Goal: Information Seeking & Learning: Learn about a topic

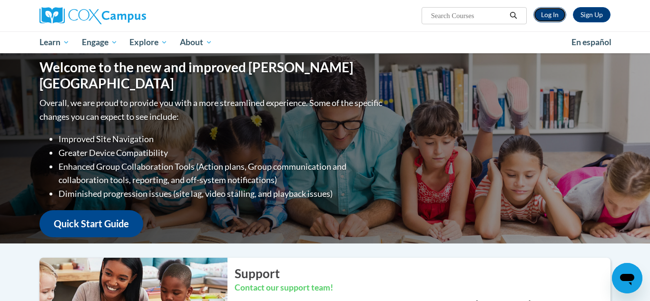
click at [552, 15] on link "Log In" at bounding box center [549, 14] width 33 height 15
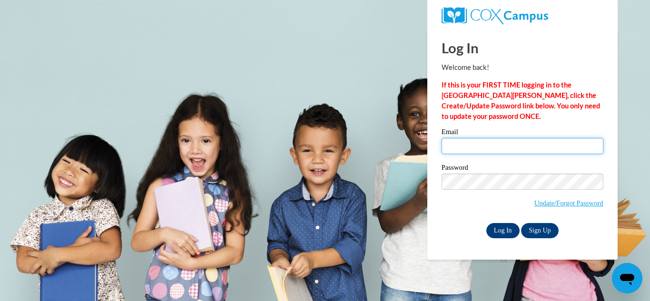
type input "choliehenderson@gmail.com"
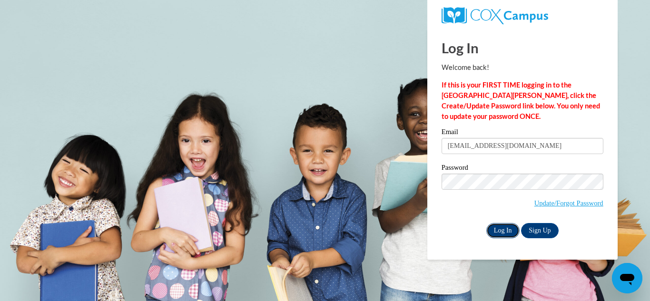
click at [500, 227] on input "Log In" at bounding box center [502, 230] width 33 height 15
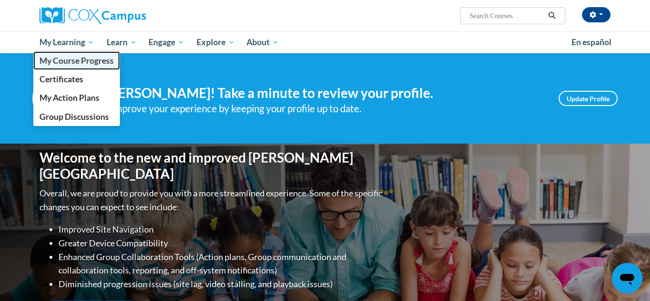
click at [82, 59] on span "My Course Progress" at bounding box center [76, 61] width 74 height 10
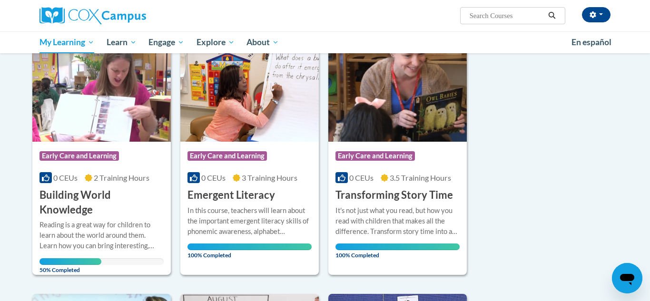
scroll to position [134, 0]
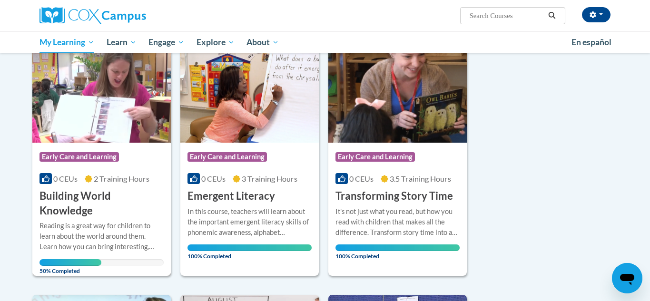
click at [111, 159] on span "Early Care and Learning" at bounding box center [78, 157] width 79 height 10
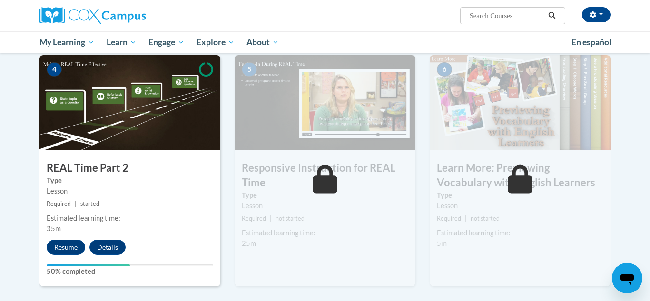
scroll to position [455, 0]
click at [74, 246] on button "Resume" at bounding box center [66, 247] width 39 height 15
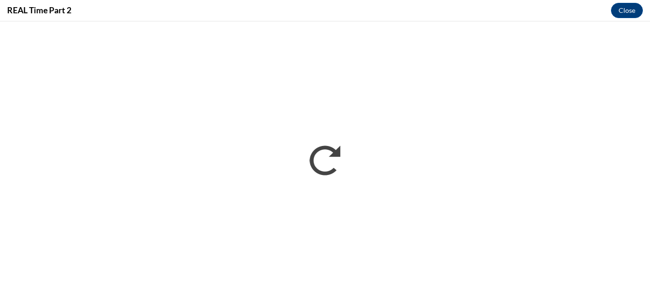
scroll to position [0, 0]
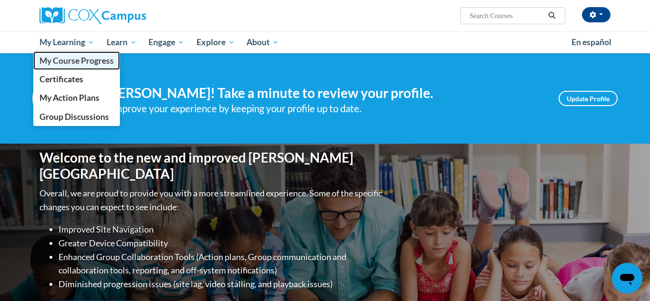
click at [75, 61] on span "My Course Progress" at bounding box center [76, 61] width 74 height 10
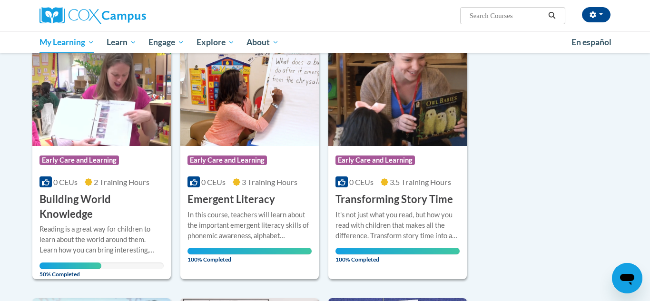
scroll to position [135, 0]
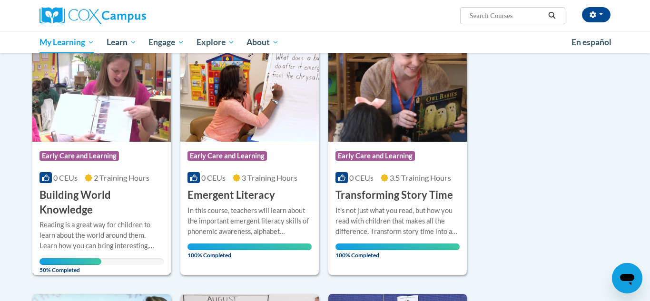
click at [140, 247] on div "Reading is a great way for children to learn about the world around them. Learn…" at bounding box center [101, 235] width 124 height 31
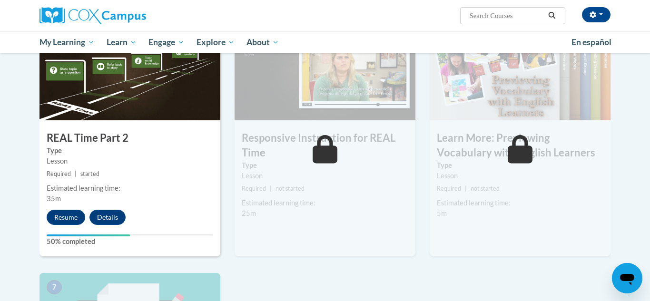
scroll to position [487, 0]
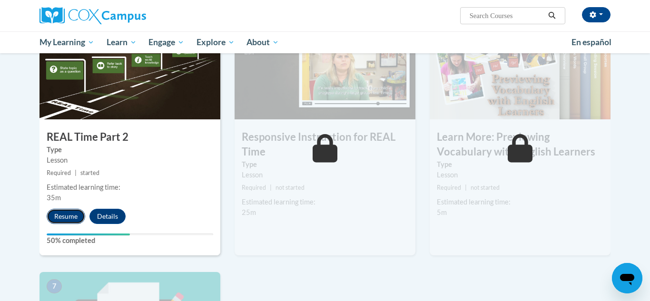
click at [73, 216] on button "Resume" at bounding box center [66, 216] width 39 height 15
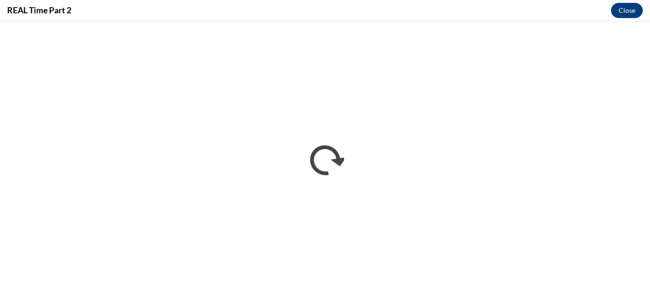
scroll to position [0, 0]
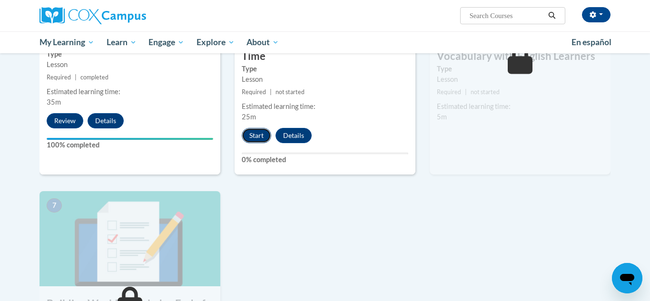
click at [260, 136] on button "Start" at bounding box center [256, 135] width 29 height 15
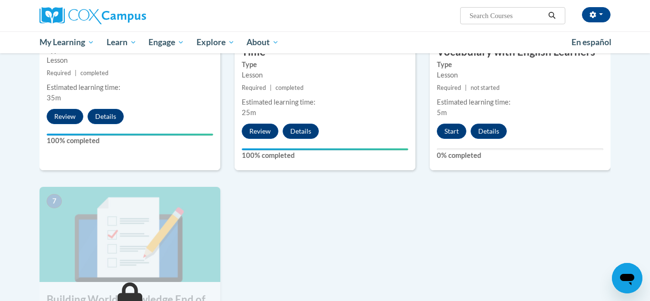
scroll to position [587, 0]
click at [454, 134] on button "Start" at bounding box center [451, 130] width 29 height 15
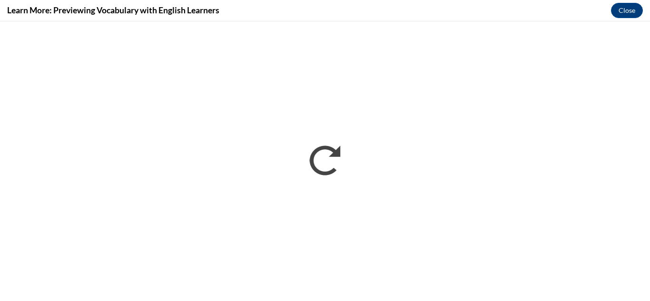
scroll to position [0, 0]
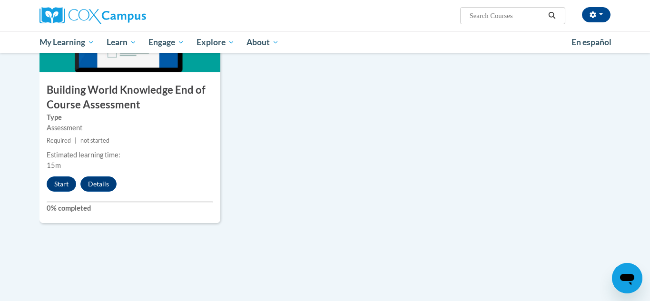
scroll to position [806, 0]
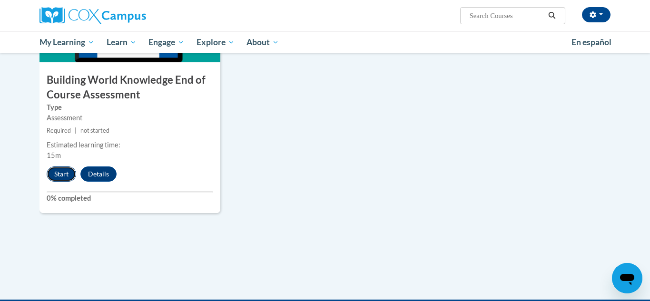
click at [65, 174] on button "Start" at bounding box center [61, 174] width 29 height 15
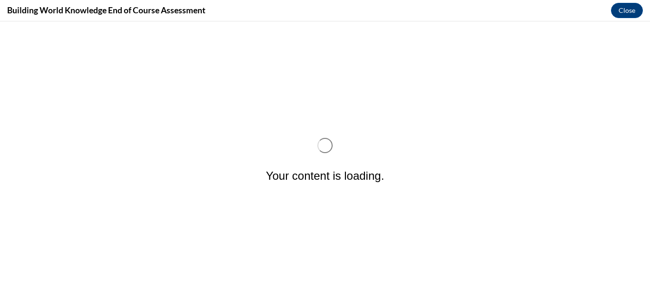
scroll to position [0, 0]
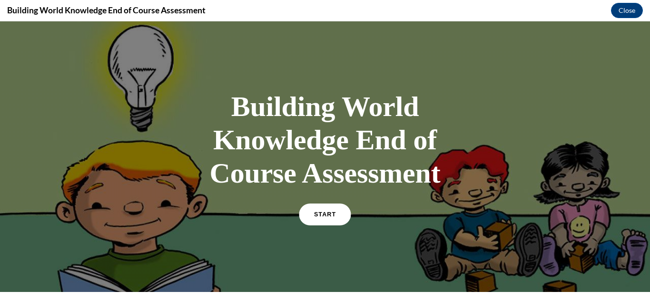
click at [340, 213] on link "START" at bounding box center [325, 215] width 52 height 22
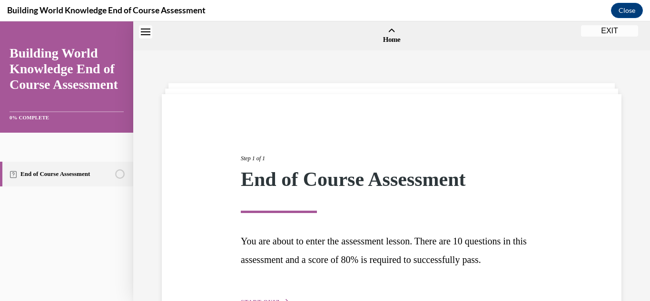
scroll to position [29, 0]
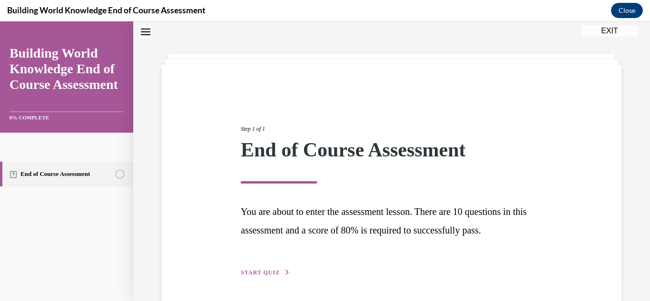
click at [264, 273] on span "START QUIZ" at bounding box center [260, 272] width 39 height 7
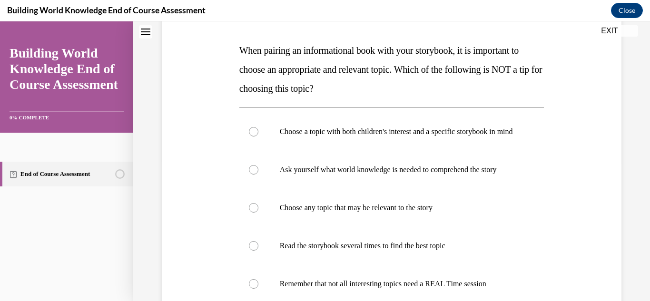
scroll to position [142, 0]
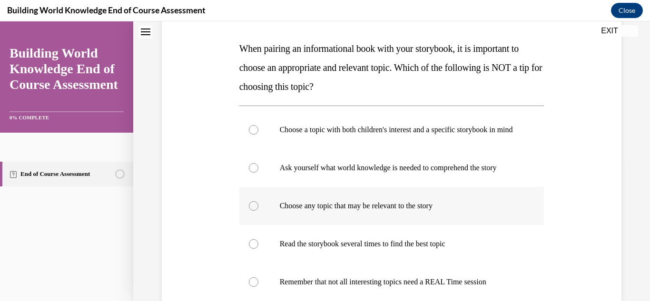
click at [324, 211] on p "Choose any topic that may be relevant to the story" at bounding box center [400, 206] width 241 height 10
click at [258, 211] on input "Choose any topic that may be relevant to the story" at bounding box center [254, 206] width 10 height 10
radio input "true"
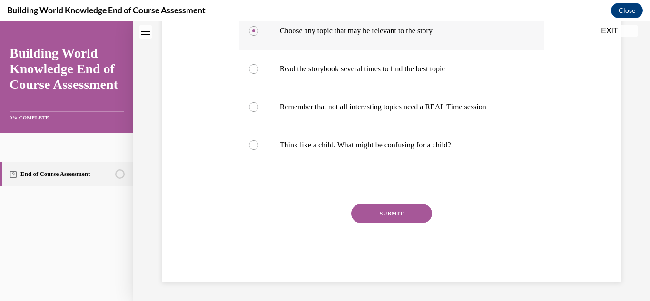
scroll to position [327, 0]
click at [398, 206] on button "SUBMIT" at bounding box center [391, 213] width 81 height 19
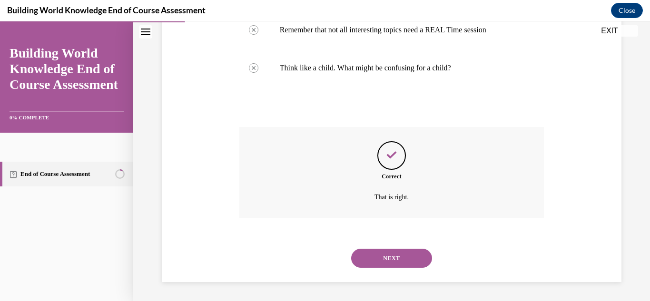
scroll to position [404, 0]
click at [413, 256] on button "NEXT" at bounding box center [391, 258] width 81 height 19
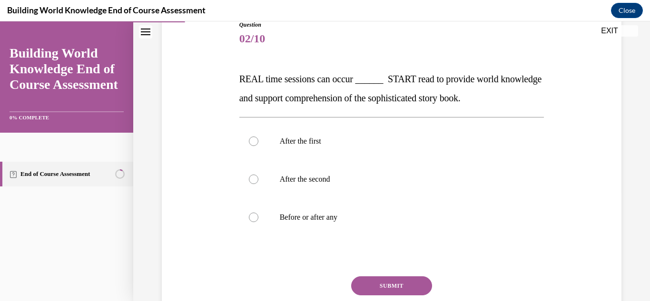
scroll to position [114, 0]
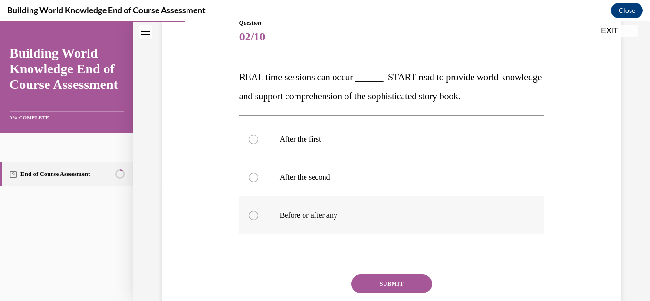
click at [367, 219] on p "Before or after any" at bounding box center [400, 216] width 241 height 10
click at [258, 219] on input "Before or after any" at bounding box center [254, 216] width 10 height 10
radio input "true"
click at [400, 287] on button "SUBMIT" at bounding box center [391, 284] width 81 height 19
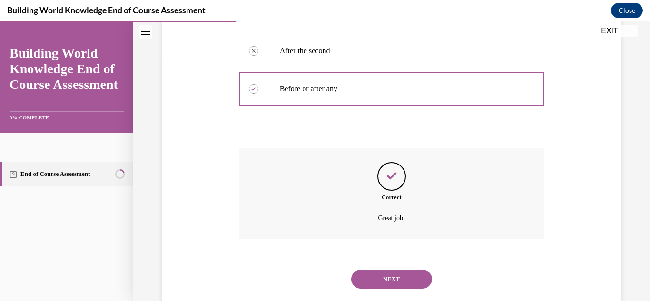
scroll to position [242, 0]
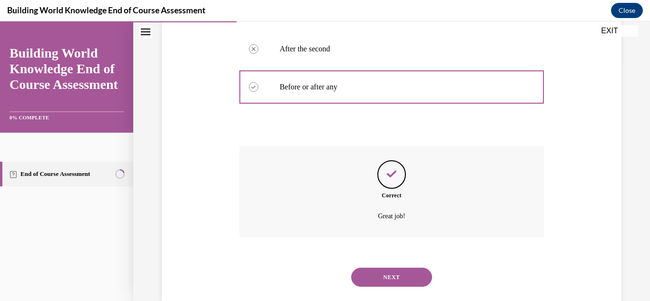
click at [397, 275] on button "NEXT" at bounding box center [391, 277] width 81 height 19
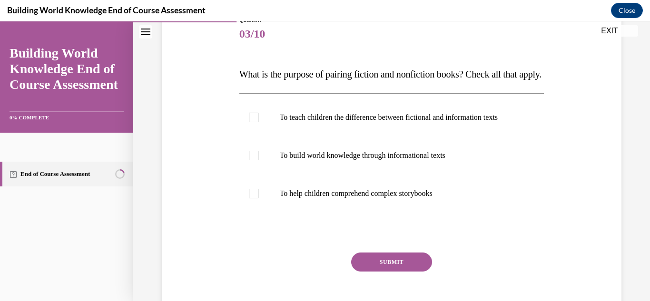
scroll to position [116, 0]
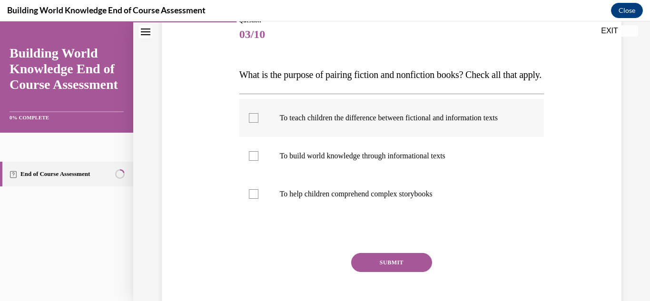
click at [403, 123] on p "To teach children the difference between fictional and information texts" at bounding box center [400, 118] width 241 height 10
click at [258, 123] on input "To teach children the difference between fictional and information texts" at bounding box center [254, 118] width 10 height 10
checkbox input "true"
click at [384, 199] on p "To help children comprehend complex storybooks" at bounding box center [400, 194] width 241 height 10
click at [258, 199] on input "To help children comprehend complex storybooks" at bounding box center [254, 194] width 10 height 10
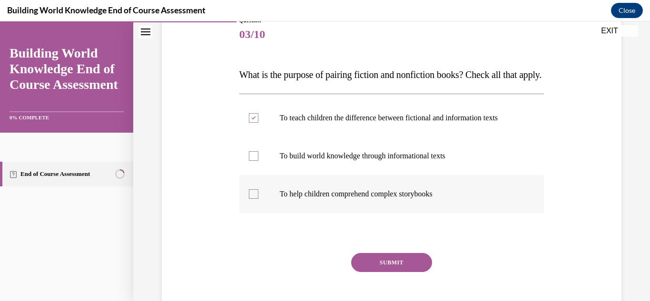
checkbox input "true"
click at [360, 161] on p "To build world knowledge through informational texts" at bounding box center [400, 156] width 241 height 10
click at [258, 161] on input "To build world knowledge through informational texts" at bounding box center [254, 156] width 10 height 10
checkbox input "true"
click at [385, 272] on button "SUBMIT" at bounding box center [391, 262] width 81 height 19
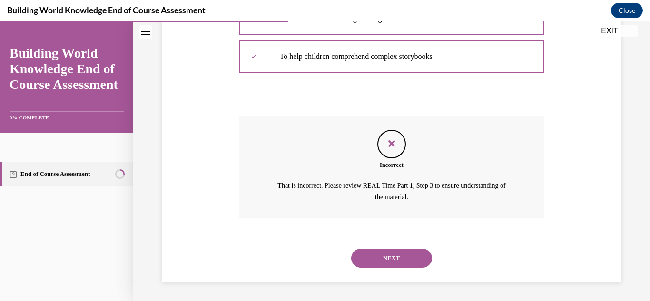
scroll to position [273, 0]
click at [391, 264] on button "NEXT" at bounding box center [391, 258] width 81 height 19
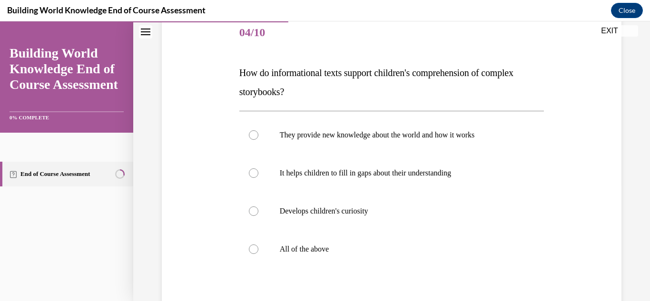
scroll to position [120, 0]
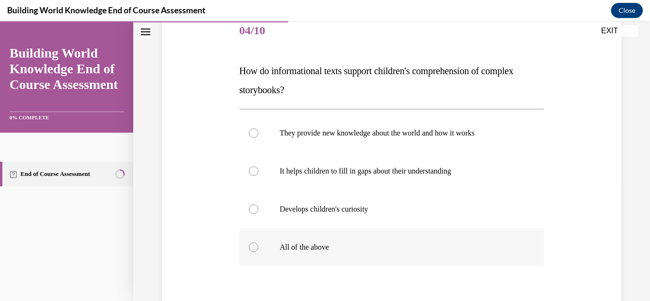
click at [285, 253] on label "All of the above" at bounding box center [391, 247] width 305 height 38
click at [258, 252] on input "All of the above" at bounding box center [254, 248] width 10 height 10
radio input "true"
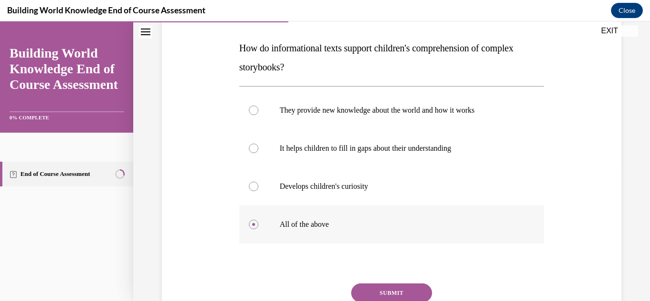
scroll to position [222, 0]
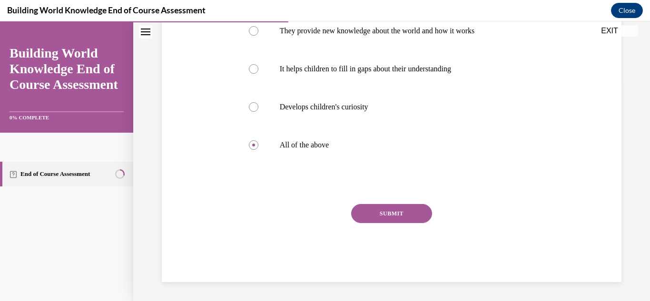
click at [385, 217] on button "SUBMIT" at bounding box center [391, 213] width 81 height 19
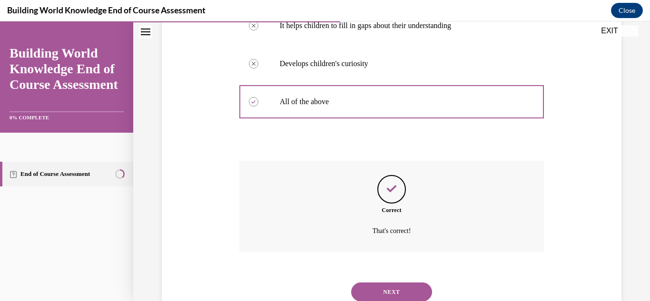
scroll to position [299, 0]
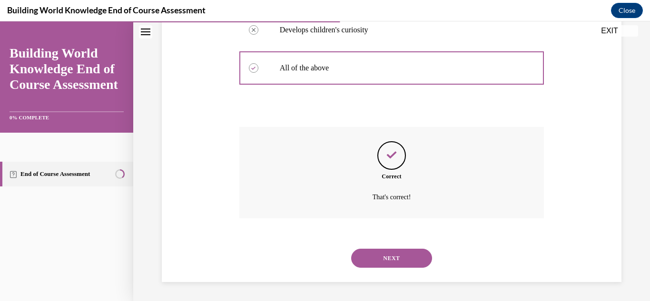
click at [384, 265] on button "NEXT" at bounding box center [391, 258] width 81 height 19
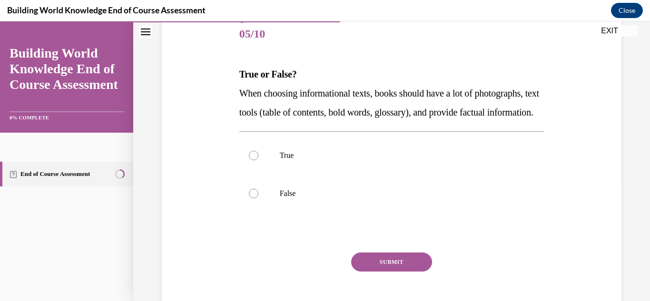
scroll to position [117, 0]
click at [252, 174] on label "True" at bounding box center [391, 155] width 305 height 38
click at [252, 160] on input "True" at bounding box center [254, 155] width 10 height 10
radio input "true"
click at [305, 198] on p "False" at bounding box center [400, 193] width 241 height 10
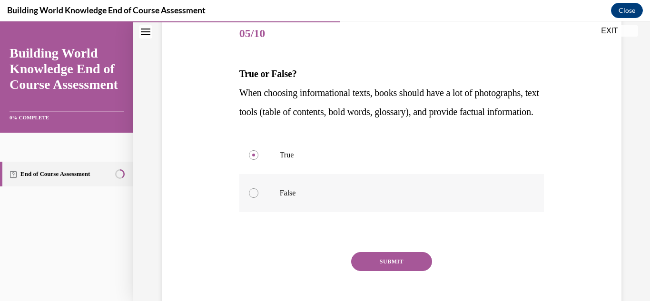
click at [258, 198] on input "False" at bounding box center [254, 193] width 10 height 10
radio input "true"
click at [381, 271] on button "SUBMIT" at bounding box center [391, 261] width 81 height 19
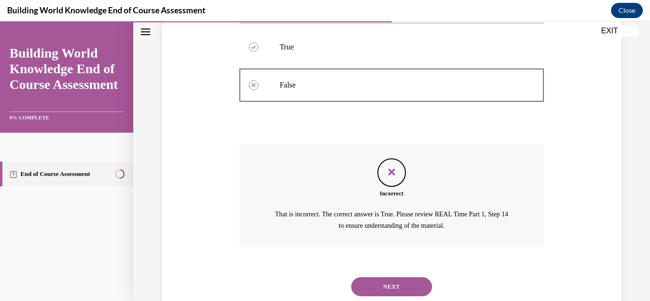
scroll to position [273, 0]
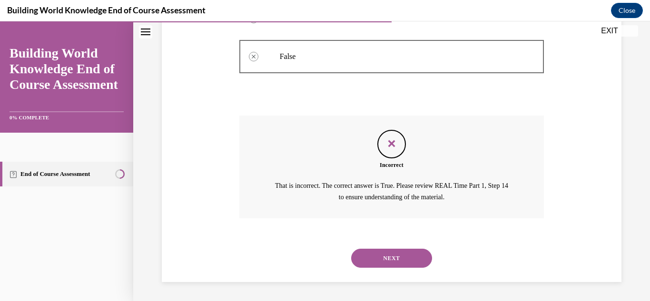
click at [380, 266] on button "NEXT" at bounding box center [391, 258] width 81 height 19
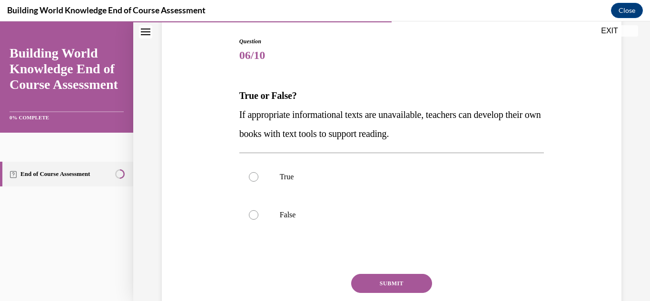
scroll to position [97, 0]
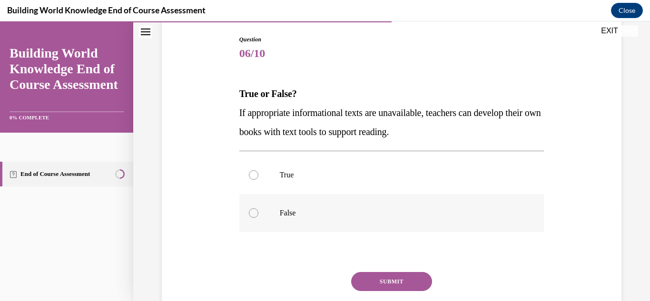
click at [362, 210] on p "False" at bounding box center [400, 213] width 241 height 10
click at [258, 210] on input "False" at bounding box center [254, 213] width 10 height 10
radio input "true"
click at [387, 285] on button "SUBMIT" at bounding box center [391, 281] width 81 height 19
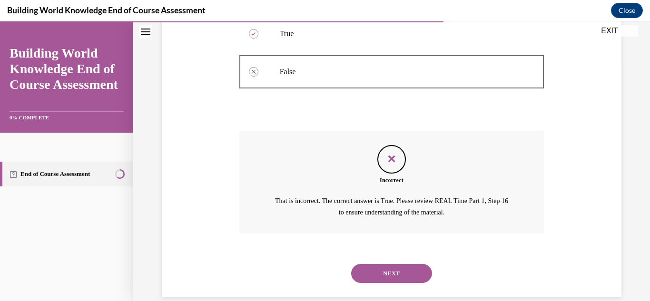
scroll to position [254, 0]
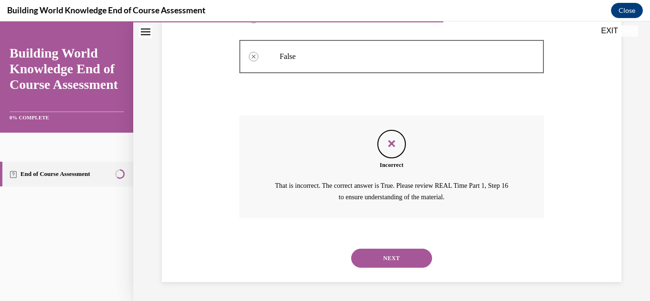
click at [387, 261] on button "NEXT" at bounding box center [391, 258] width 81 height 19
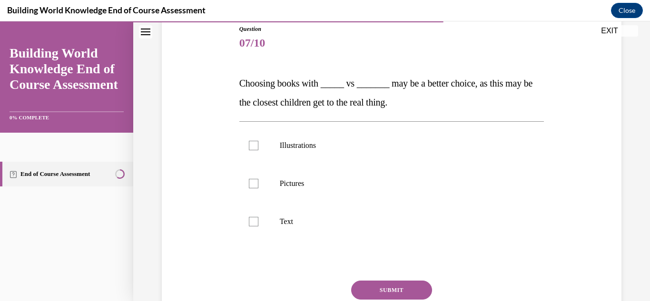
scroll to position [109, 0]
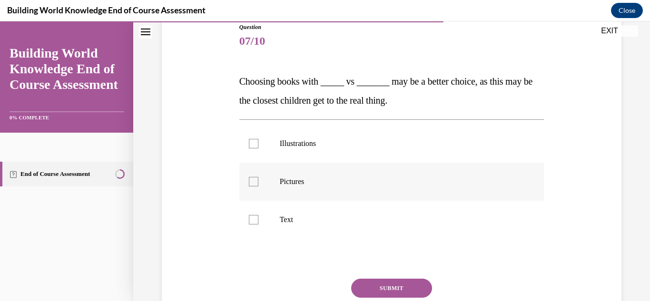
click at [335, 186] on p "Pictures" at bounding box center [400, 182] width 241 height 10
click at [258, 186] on input "Pictures" at bounding box center [254, 182] width 10 height 10
checkbox input "true"
click at [331, 219] on p "Text" at bounding box center [400, 220] width 241 height 10
click at [258, 219] on input "Text" at bounding box center [254, 220] width 10 height 10
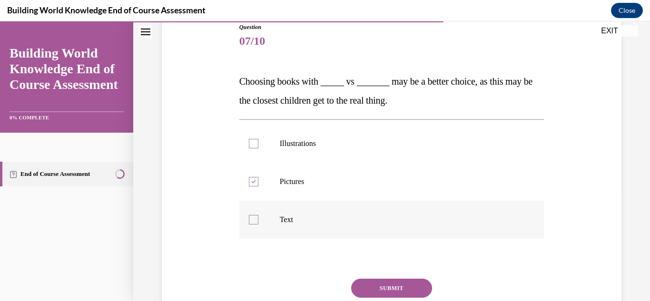
checkbox input "true"
click at [383, 281] on button "SUBMIT" at bounding box center [391, 288] width 81 height 19
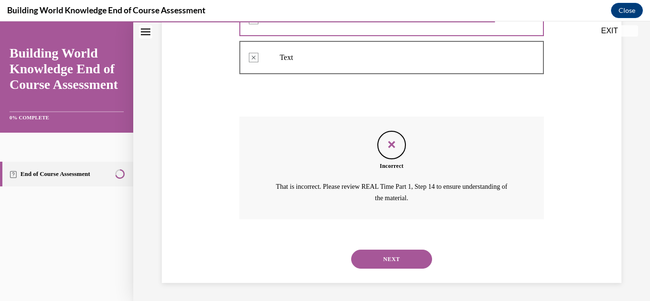
scroll to position [273, 0]
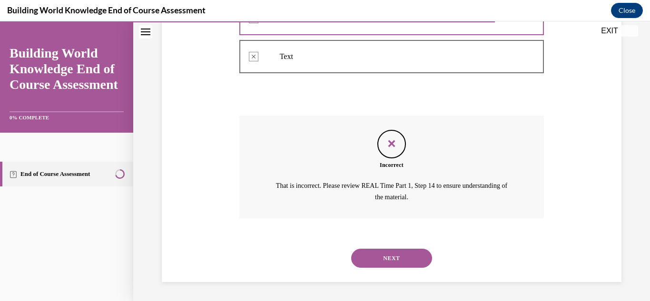
click at [396, 258] on button "NEXT" at bounding box center [391, 258] width 81 height 19
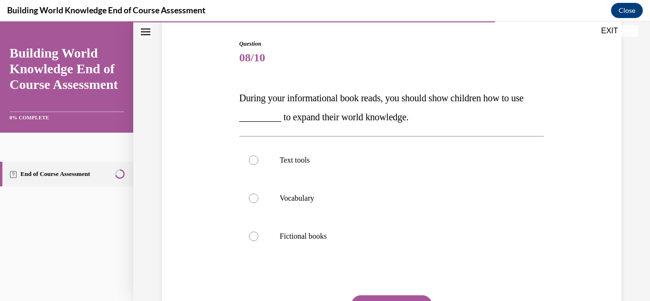
scroll to position [93, 0]
click at [376, 196] on p "Vocabulary" at bounding box center [400, 198] width 241 height 10
click at [258, 196] on input "Vocabulary" at bounding box center [254, 198] width 10 height 10
radio input "true"
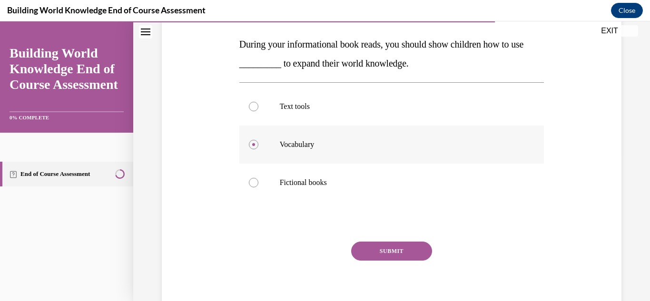
scroll to position [147, 0]
click at [336, 115] on label "Text tools" at bounding box center [391, 106] width 305 height 38
click at [258, 110] on input "Text tools" at bounding box center [254, 106] width 10 height 10
radio input "true"
click at [383, 247] on button "SUBMIT" at bounding box center [391, 250] width 81 height 19
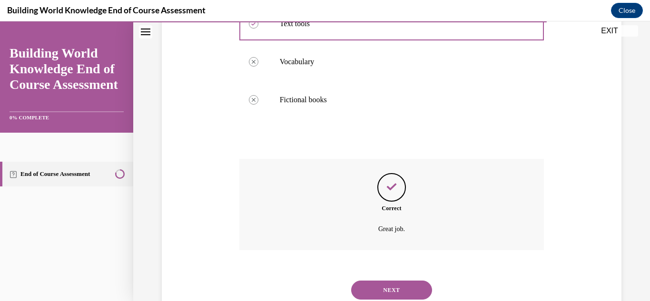
scroll to position [261, 0]
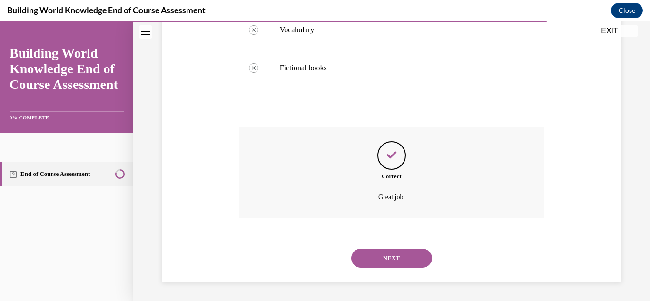
click at [386, 259] on button "NEXT" at bounding box center [391, 258] width 81 height 19
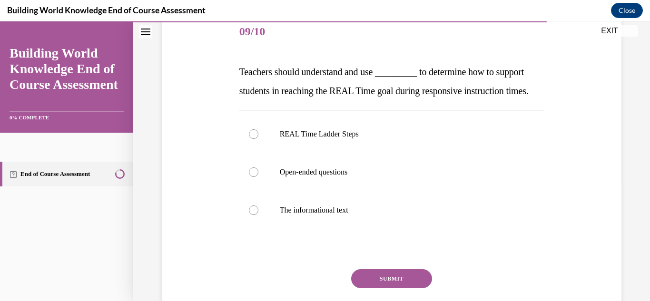
scroll to position [123, 0]
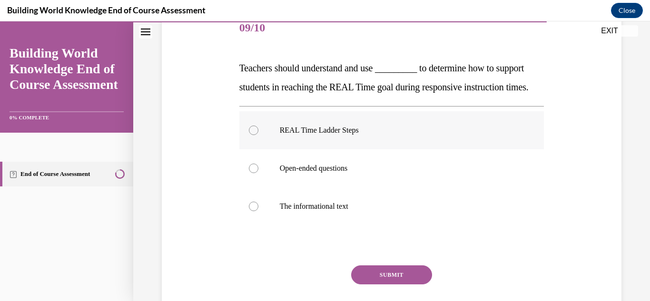
click at [326, 149] on label "REAL Time Ladder Steps" at bounding box center [391, 130] width 305 height 38
click at [258, 135] on input "REAL Time Ladder Steps" at bounding box center [254, 131] width 10 height 10
radio input "true"
click at [410, 285] on button "SUBMIT" at bounding box center [391, 274] width 81 height 19
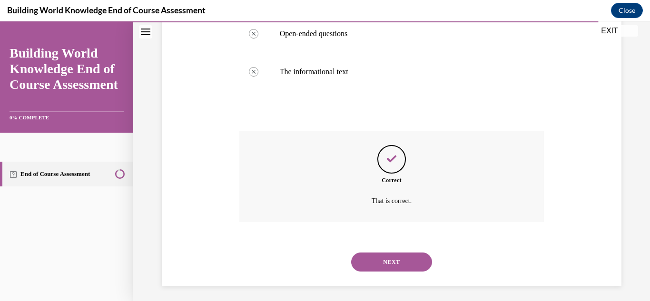
scroll to position [280, 0]
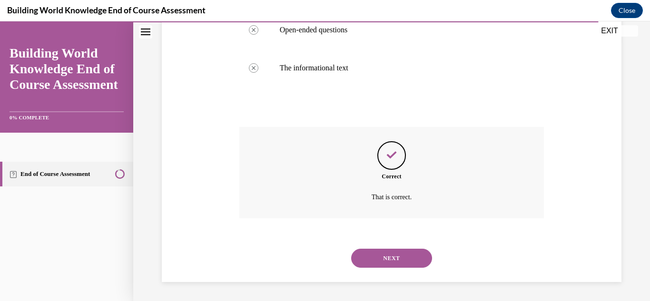
click at [409, 258] on button "NEXT" at bounding box center [391, 258] width 81 height 19
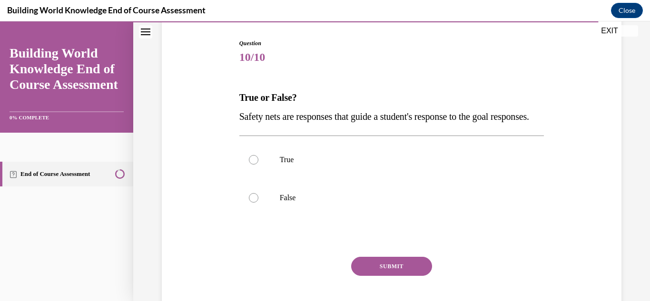
scroll to position [93, 0]
click at [357, 165] on p "True" at bounding box center [400, 161] width 241 height 10
click at [258, 165] on input "True" at bounding box center [254, 161] width 10 height 10
radio input "true"
click at [386, 276] on button "SUBMIT" at bounding box center [391, 266] width 81 height 19
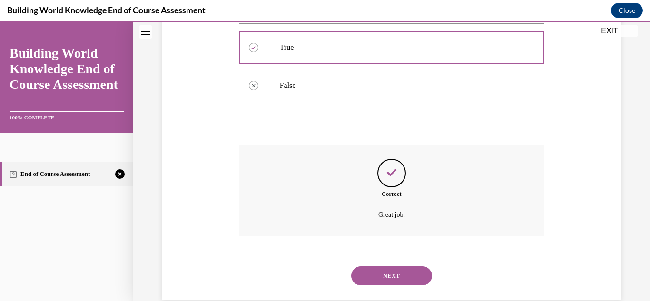
scroll to position [242, 0]
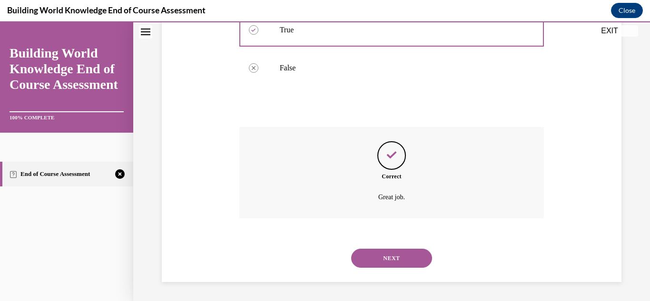
click at [383, 256] on button "NEXT" at bounding box center [391, 258] width 81 height 19
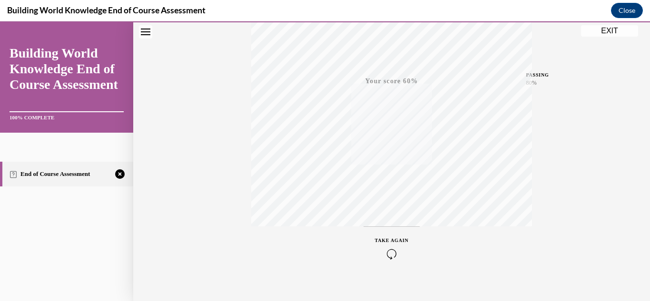
scroll to position [208, 0]
click at [399, 241] on icon "button" at bounding box center [392, 243] width 34 height 10
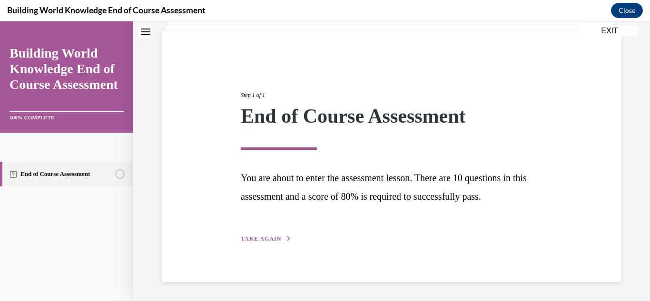
scroll to position [63, 0]
click at [255, 238] on span "TAKE AGAIN" at bounding box center [261, 239] width 40 height 7
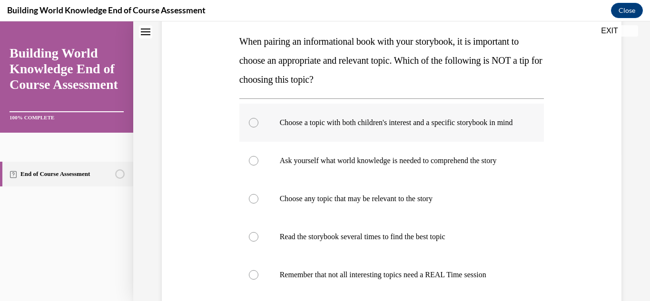
scroll to position [151, 0]
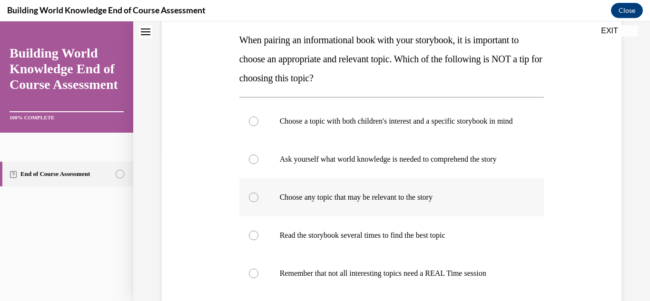
click at [412, 212] on label "Choose any topic that may be relevant to the story" at bounding box center [391, 197] width 305 height 38
click at [258, 202] on input "Choose any topic that may be relevant to the story" at bounding box center [254, 198] width 10 height 10
radio input "true"
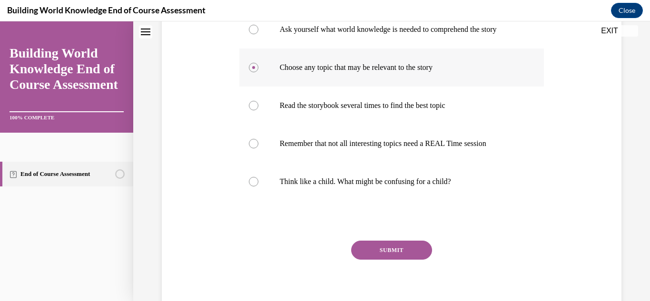
scroll to position [327, 0]
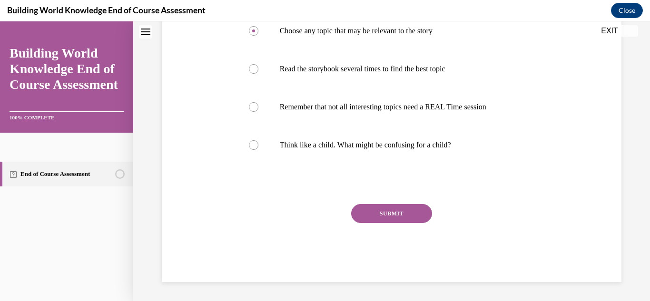
click at [404, 214] on button "SUBMIT" at bounding box center [391, 213] width 81 height 19
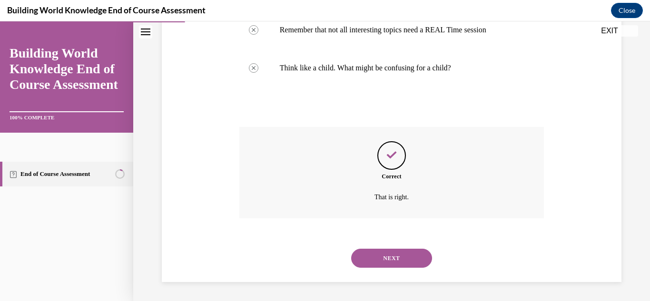
scroll to position [404, 0]
click at [402, 261] on button "NEXT" at bounding box center [391, 258] width 81 height 19
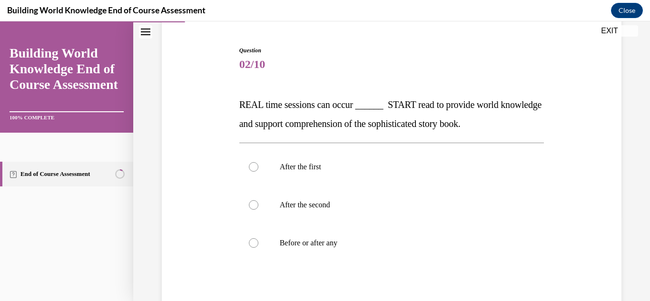
scroll to position [107, 0]
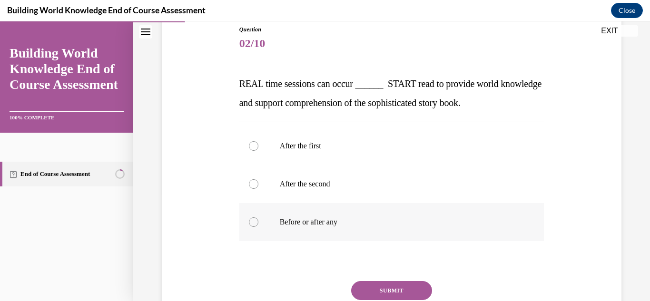
click at [382, 226] on p "Before or after any" at bounding box center [400, 222] width 241 height 10
click at [258, 226] on input "Before or after any" at bounding box center [254, 222] width 10 height 10
radio input "true"
click at [397, 288] on button "SUBMIT" at bounding box center [391, 290] width 81 height 19
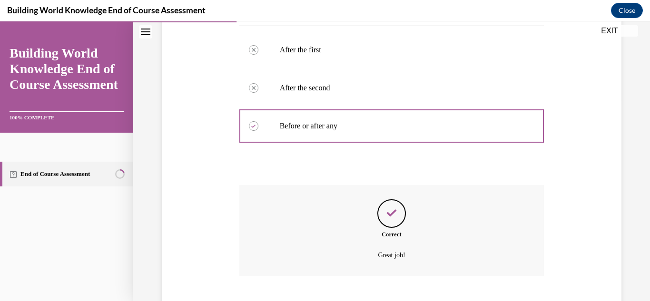
scroll to position [261, 0]
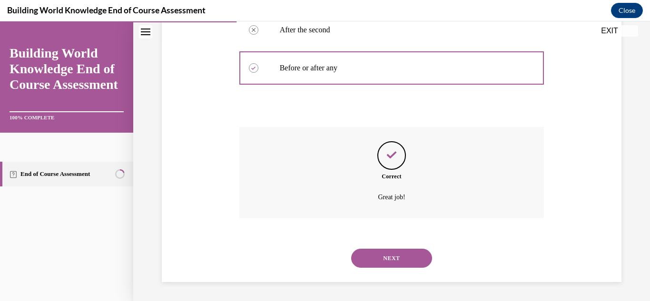
click at [393, 262] on button "NEXT" at bounding box center [391, 258] width 81 height 19
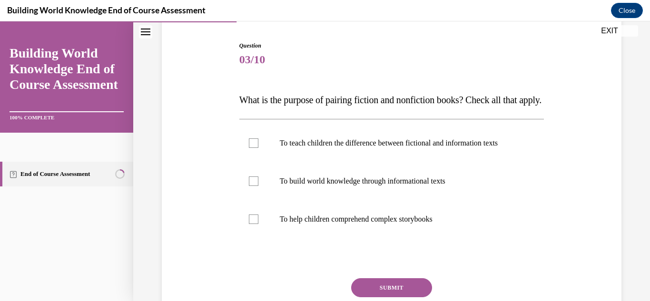
scroll to position [93, 0]
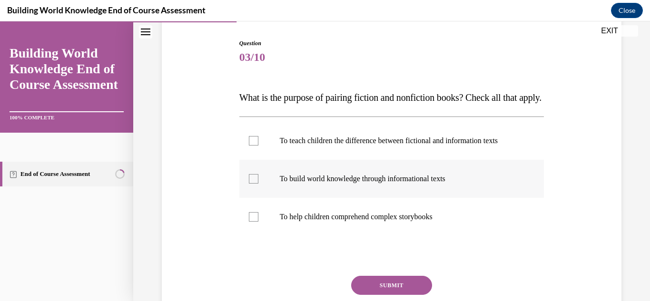
click at [365, 184] on p "To build world knowledge through informational texts" at bounding box center [400, 179] width 241 height 10
click at [258, 184] on input "To build world knowledge through informational texts" at bounding box center [254, 179] width 10 height 10
checkbox input "true"
click at [371, 229] on label "To help children comprehend complex storybooks" at bounding box center [391, 217] width 305 height 38
click at [258, 222] on input "To help children comprehend complex storybooks" at bounding box center [254, 217] width 10 height 10
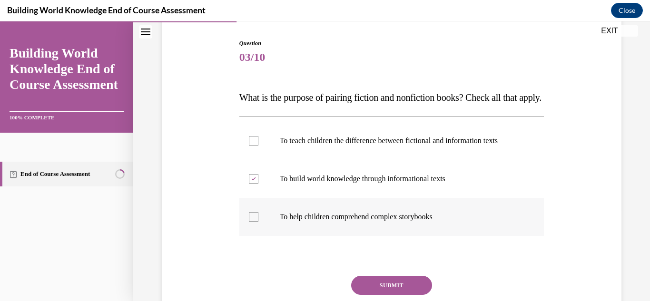
checkbox input "true"
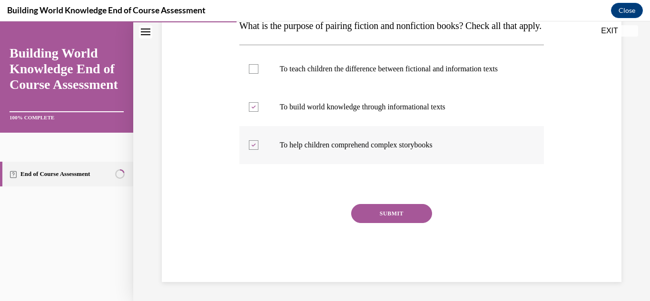
scroll to position [169, 0]
click at [389, 222] on button "SUBMIT" at bounding box center [391, 213] width 81 height 19
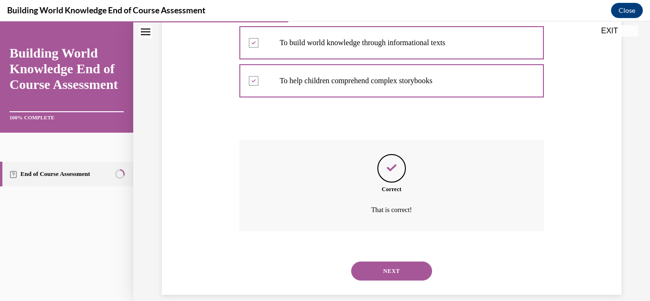
scroll to position [261, 0]
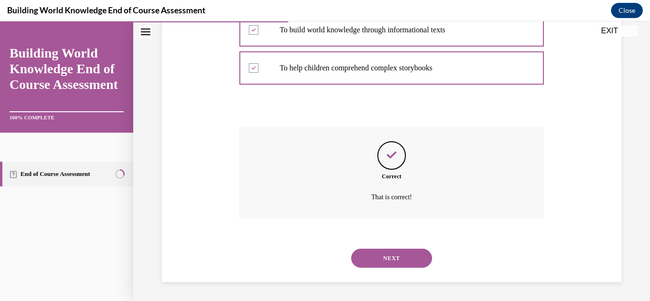
click at [396, 263] on button "NEXT" at bounding box center [391, 258] width 81 height 19
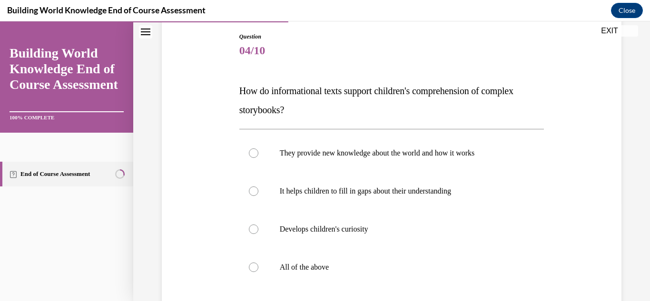
scroll to position [104, 0]
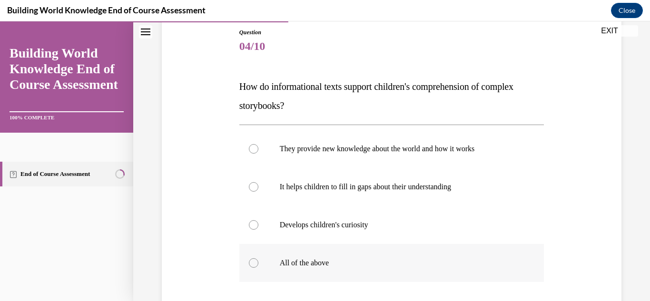
click at [463, 257] on label "All of the above" at bounding box center [391, 263] width 305 height 38
click at [258, 258] on input "All of the above" at bounding box center [254, 263] width 10 height 10
radio input "true"
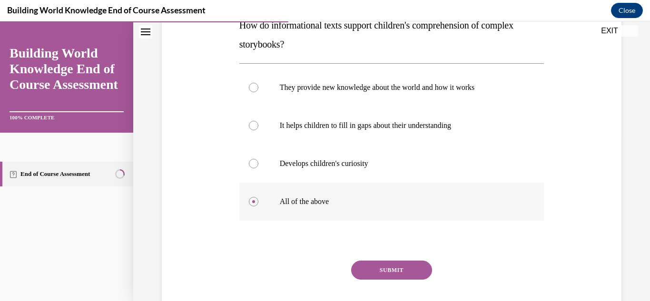
scroll to position [222, 0]
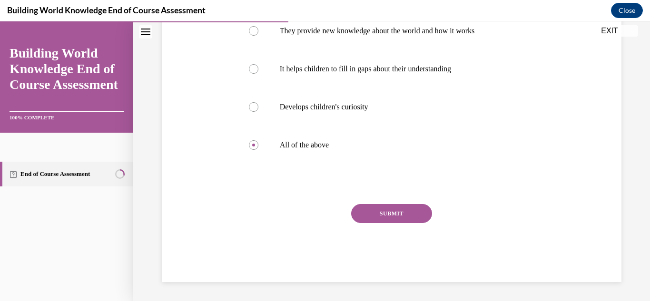
click at [418, 211] on button "SUBMIT" at bounding box center [391, 213] width 81 height 19
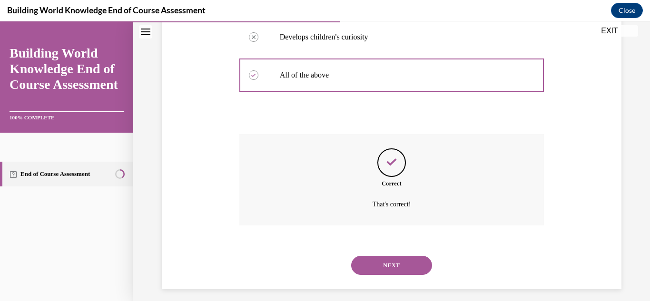
scroll to position [299, 0]
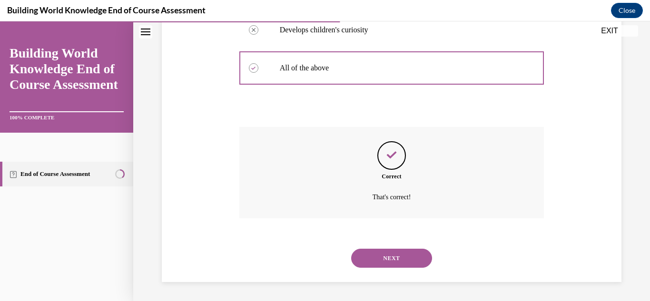
click at [407, 261] on button "NEXT" at bounding box center [391, 258] width 81 height 19
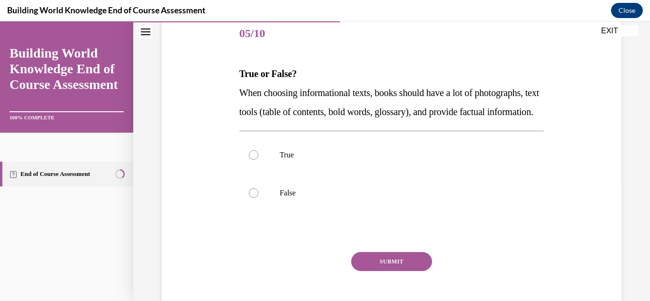
scroll to position [119, 0]
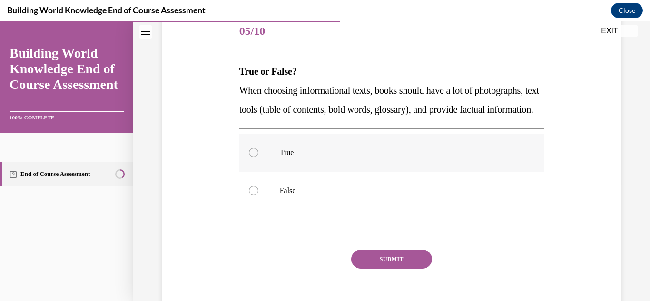
click at [335, 172] on label "True" at bounding box center [391, 153] width 305 height 38
click at [258, 157] on input "True" at bounding box center [254, 153] width 10 height 10
radio input "true"
click at [382, 269] on button "SUBMIT" at bounding box center [391, 259] width 81 height 19
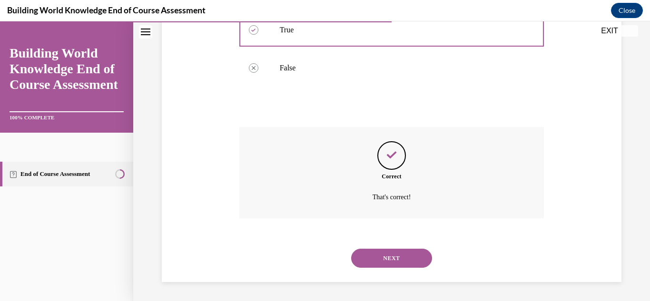
scroll to position [261, 0]
click at [383, 263] on button "NEXT" at bounding box center [391, 258] width 81 height 19
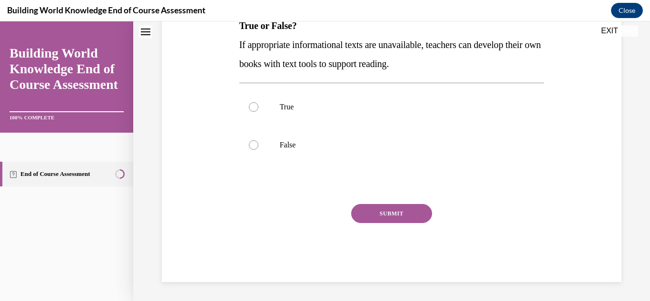
scroll to position [0, 0]
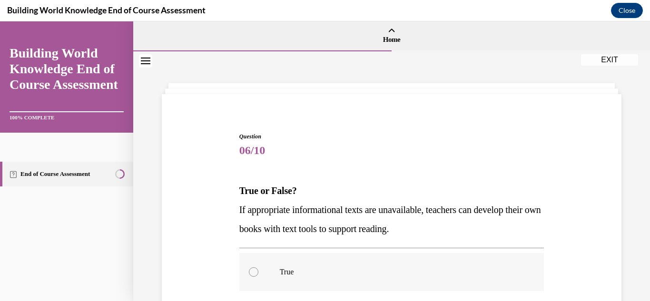
click at [359, 270] on p "True" at bounding box center [400, 272] width 241 height 10
click at [258, 270] on input "True" at bounding box center [254, 272] width 10 height 10
radio input "true"
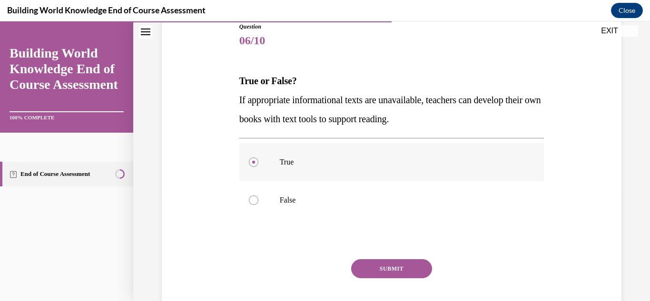
scroll to position [113, 0]
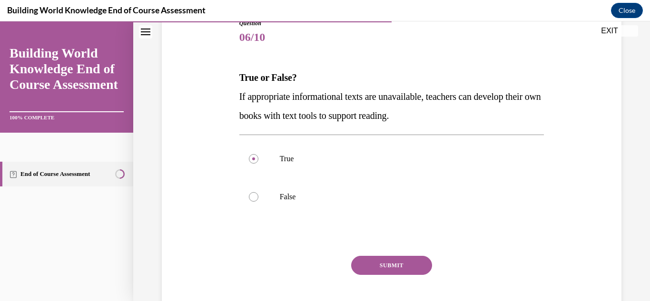
click at [382, 259] on button "SUBMIT" at bounding box center [391, 265] width 81 height 19
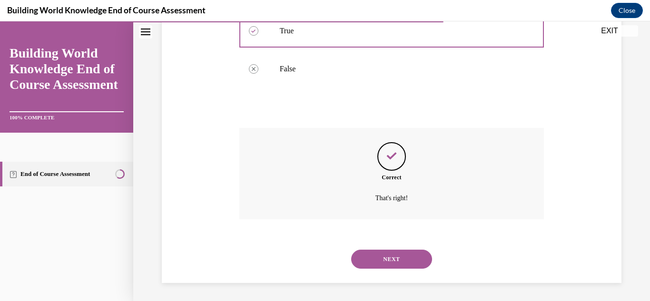
scroll to position [242, 0]
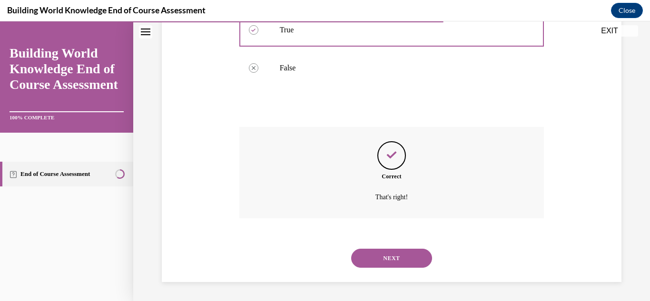
click at [382, 259] on button "NEXT" at bounding box center [391, 258] width 81 height 19
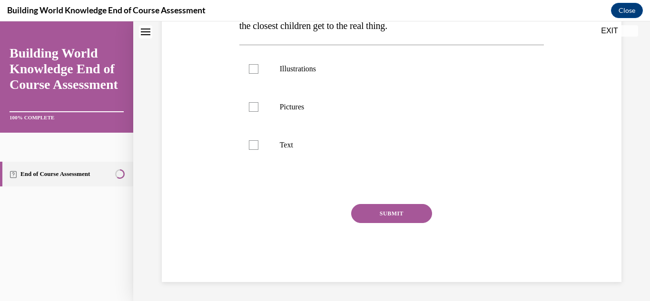
scroll to position [0, 0]
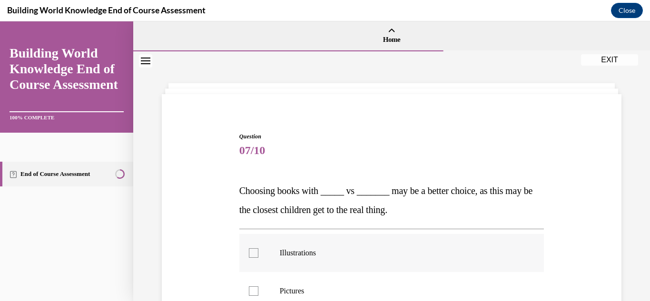
click at [340, 258] on label "Illustrations" at bounding box center [391, 253] width 305 height 38
click at [258, 258] on input "Illustrations" at bounding box center [254, 253] width 10 height 10
checkbox input "true"
click at [330, 288] on p "Pictures" at bounding box center [400, 291] width 241 height 10
click at [258, 288] on input "Pictures" at bounding box center [254, 291] width 10 height 10
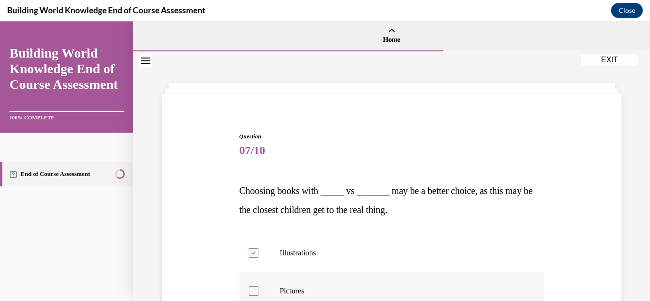
checkbox input "true"
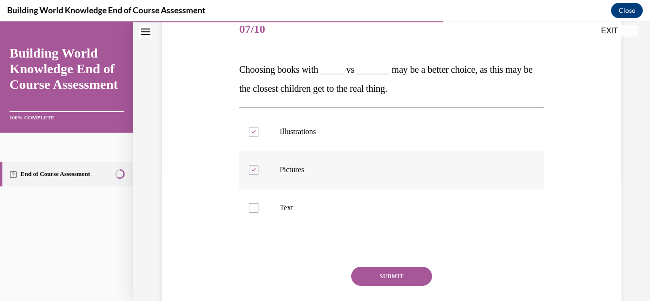
scroll to position [138, 0]
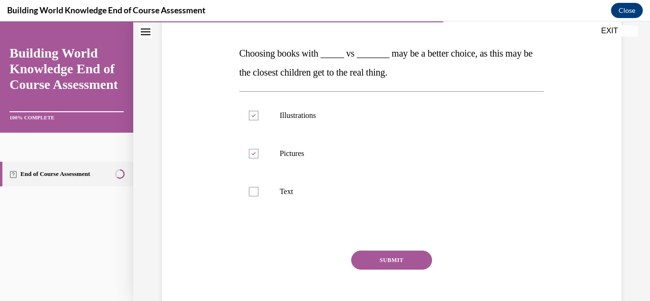
click at [372, 257] on button "SUBMIT" at bounding box center [391, 260] width 81 height 19
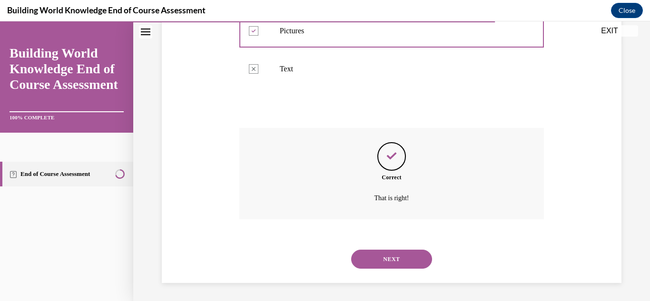
scroll to position [261, 0]
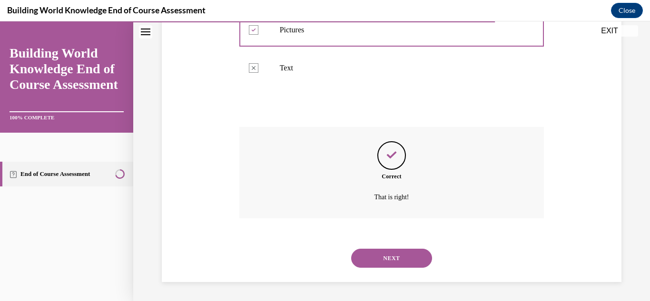
click at [394, 255] on button "NEXT" at bounding box center [391, 258] width 81 height 19
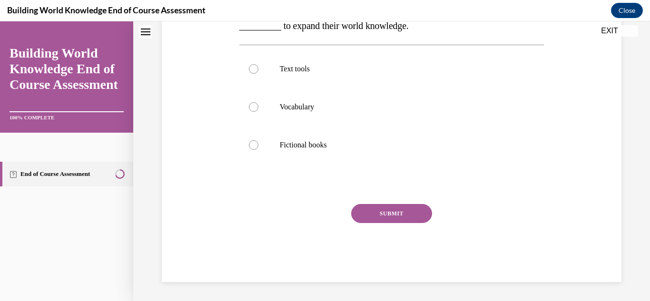
scroll to position [0, 0]
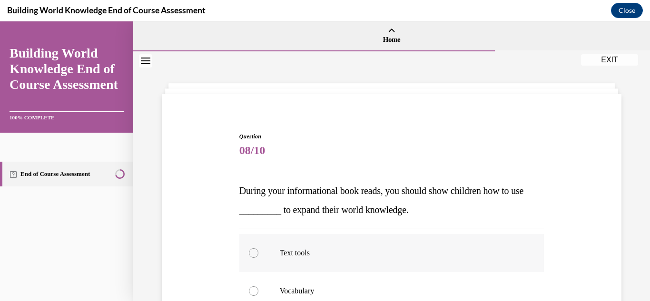
click at [390, 252] on p "Text tools" at bounding box center [400, 253] width 241 height 10
click at [258, 252] on input "Text tools" at bounding box center [254, 253] width 10 height 10
radio input "true"
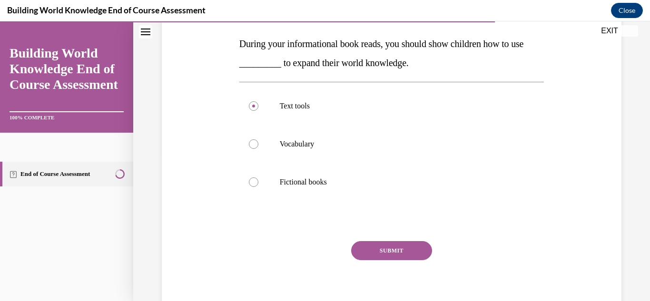
click at [395, 258] on button "SUBMIT" at bounding box center [391, 250] width 81 height 19
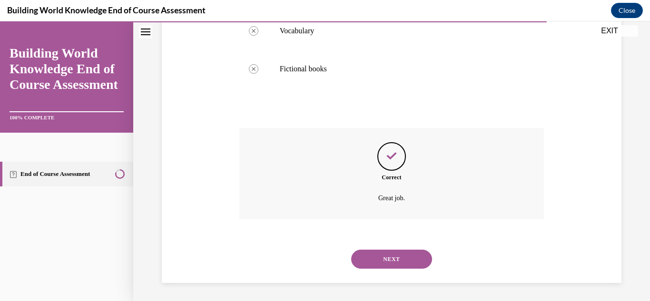
scroll to position [261, 0]
click at [390, 261] on button "NEXT" at bounding box center [391, 258] width 81 height 19
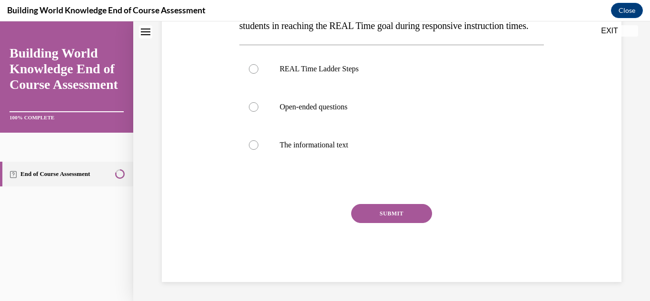
scroll to position [0, 0]
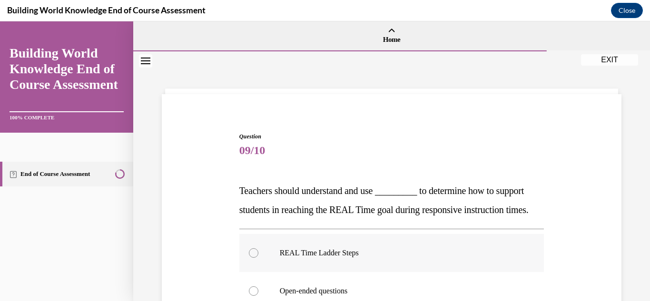
click at [373, 257] on label "REAL Time Ladder Steps" at bounding box center [391, 253] width 305 height 38
click at [258, 257] on input "REAL Time Ladder Steps" at bounding box center [254, 253] width 10 height 10
radio input "true"
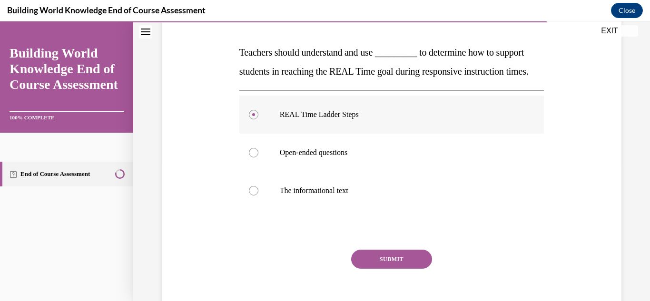
scroll to position [140, 0]
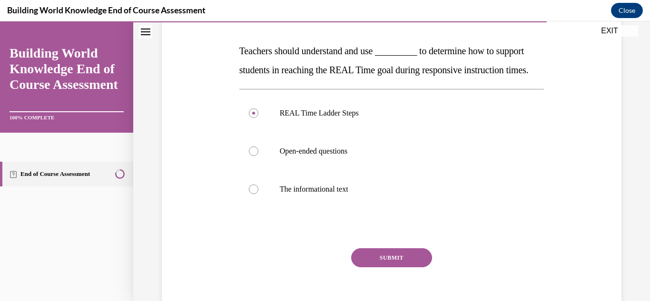
click at [384, 267] on button "SUBMIT" at bounding box center [391, 257] width 81 height 19
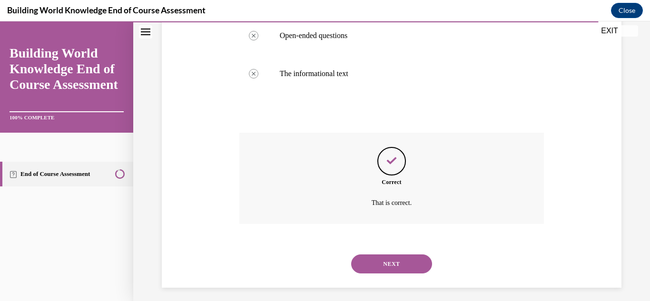
scroll to position [280, 0]
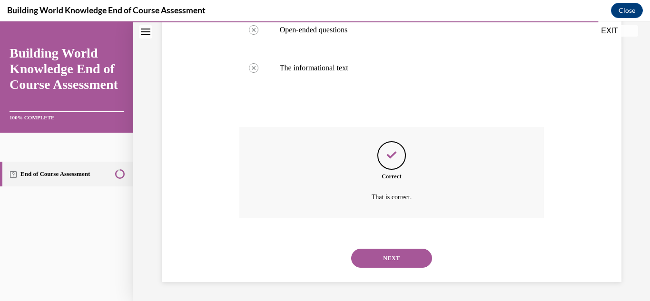
click at [388, 260] on button "NEXT" at bounding box center [391, 258] width 81 height 19
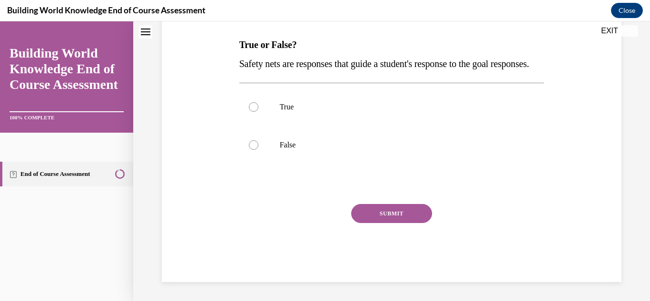
scroll to position [0, 0]
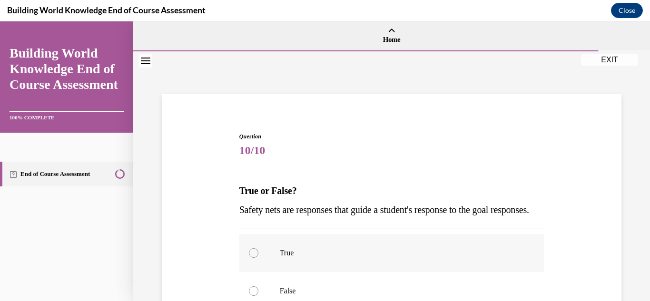
click at [382, 264] on label "True" at bounding box center [391, 253] width 305 height 38
click at [258, 258] on input "True" at bounding box center [254, 253] width 10 height 10
radio input "true"
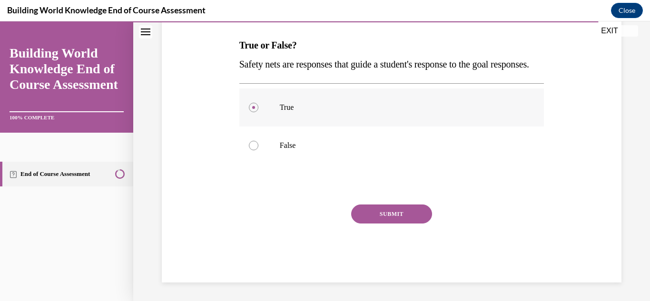
scroll to position [148, 0]
click at [379, 223] on button "SUBMIT" at bounding box center [391, 213] width 81 height 19
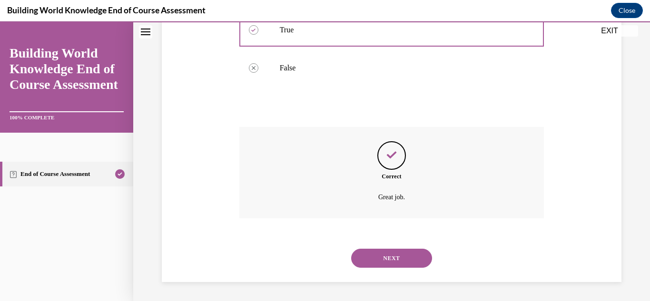
scroll to position [242, 0]
click at [392, 258] on button "NEXT" at bounding box center [391, 258] width 81 height 19
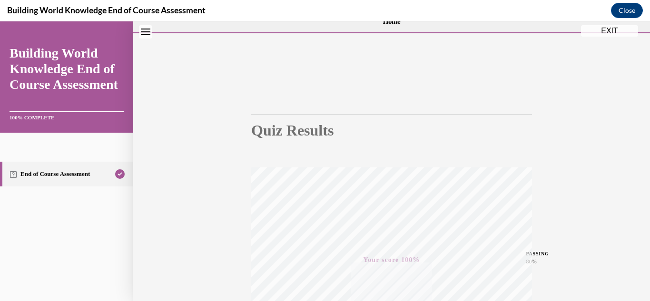
scroll to position [0, 0]
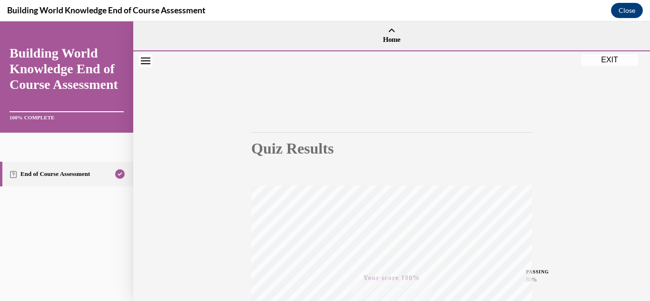
click at [620, 59] on button "EXIT" at bounding box center [609, 59] width 57 height 11
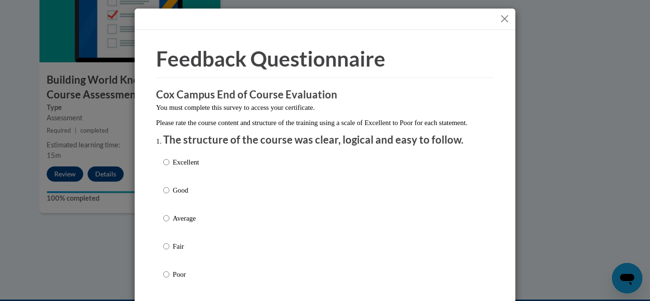
click at [240, 182] on div "Excellent Good Average Fair Poor" at bounding box center [325, 229] width 324 height 155
click at [200, 167] on div "Excellent Good Average Fair Poor" at bounding box center [325, 229] width 324 height 155
click at [166, 167] on input "Excellent" at bounding box center [166, 162] width 6 height 10
radio input "true"
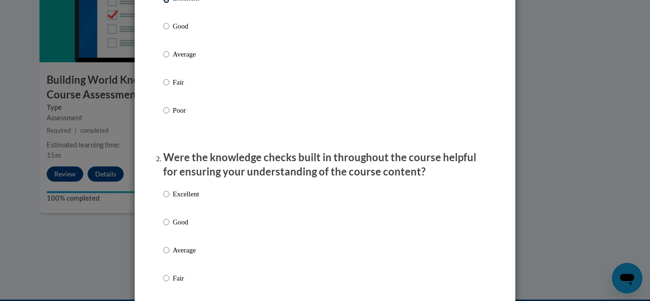
scroll to position [178, 0]
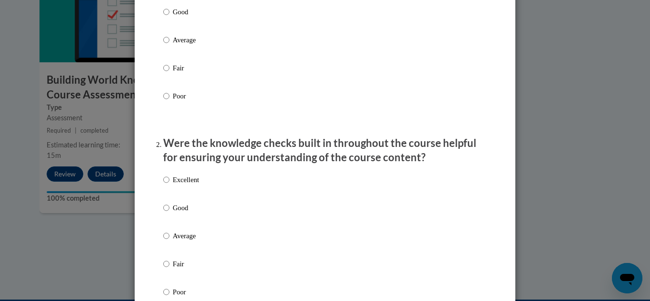
click at [185, 213] on p "Good" at bounding box center [186, 208] width 26 height 10
click at [169, 213] on input "Good" at bounding box center [166, 208] width 6 height 10
radio input "true"
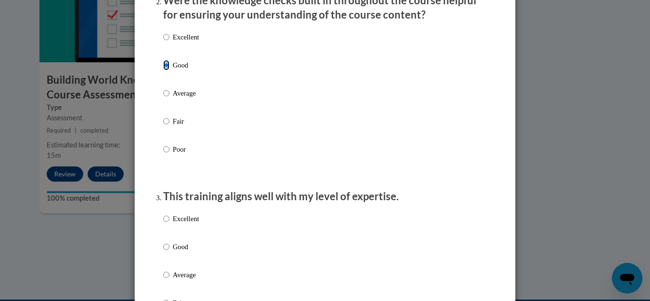
scroll to position [363, 0]
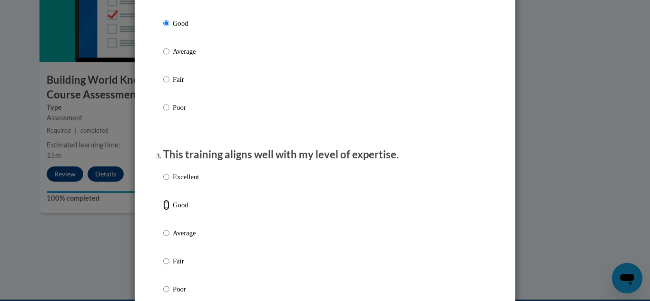
click at [165, 209] on input "Good" at bounding box center [166, 205] width 6 height 10
radio input "true"
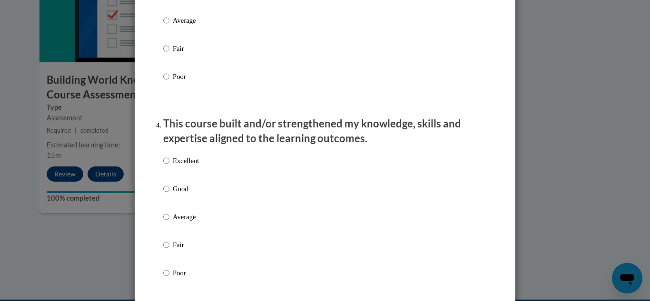
scroll to position [584, 0]
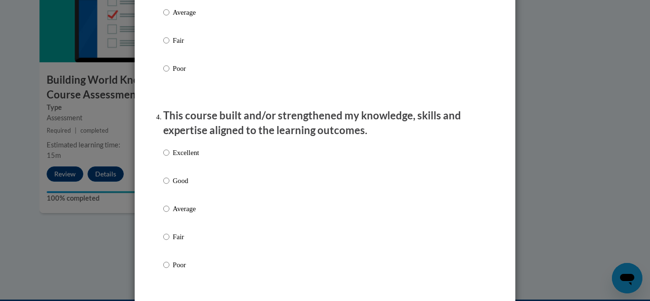
click at [196, 214] on p "Average" at bounding box center [186, 209] width 26 height 10
click at [169, 214] on input "Average" at bounding box center [166, 209] width 6 height 10
radio input "true"
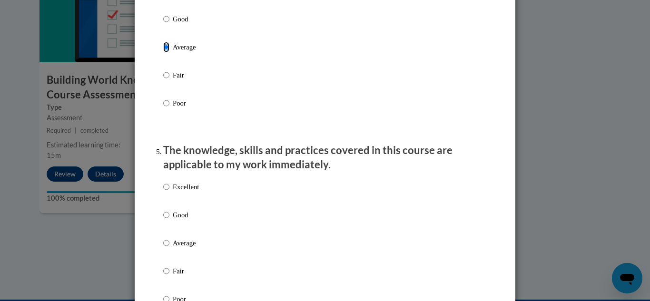
scroll to position [751, 0]
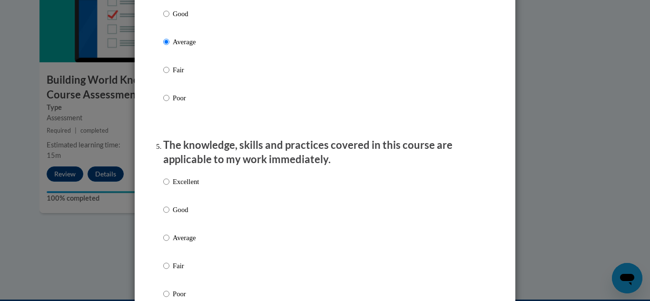
click at [180, 215] on p "Good" at bounding box center [186, 210] width 26 height 10
click at [169, 215] on input "Good" at bounding box center [166, 210] width 6 height 10
radio input "true"
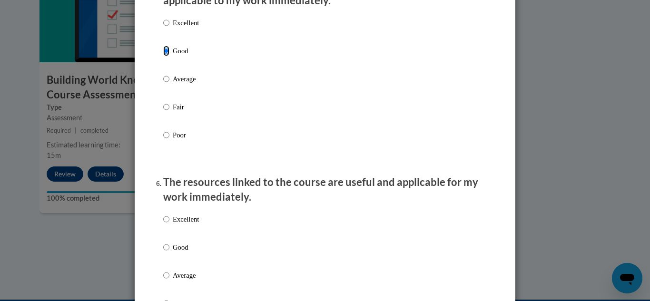
scroll to position [929, 0]
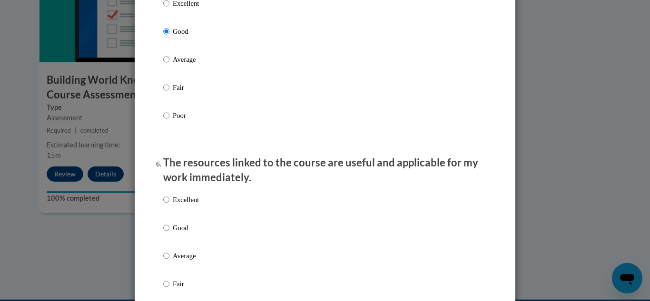
click at [182, 233] on p "Good" at bounding box center [186, 228] width 26 height 10
click at [169, 233] on input "Good" at bounding box center [166, 228] width 6 height 10
radio input "true"
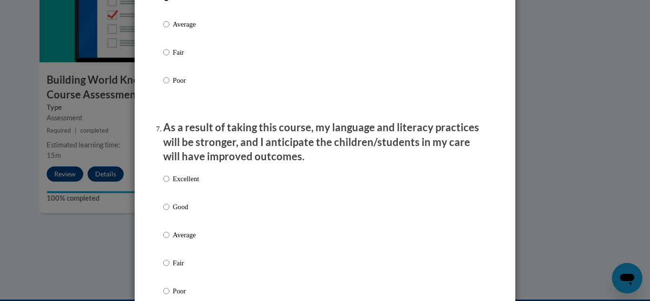
scroll to position [1164, 0]
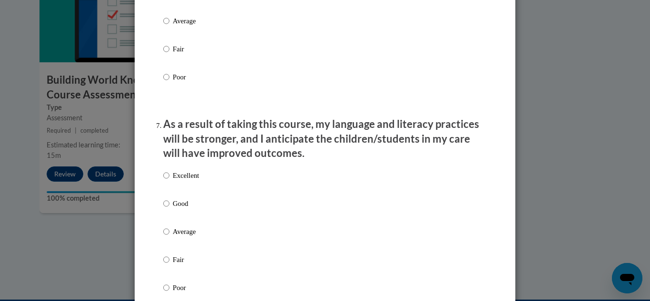
click at [201, 183] on div "Excellent Good Average Fair Poor" at bounding box center [325, 243] width 324 height 155
click at [190, 181] on p "Excellent" at bounding box center [186, 175] width 26 height 10
click at [169, 181] on input "Excellent" at bounding box center [166, 175] width 6 height 10
radio input "true"
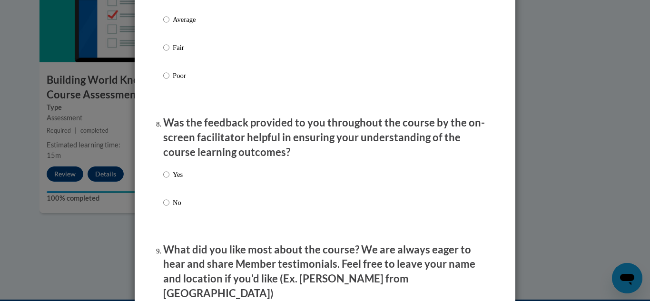
scroll to position [1379, 0]
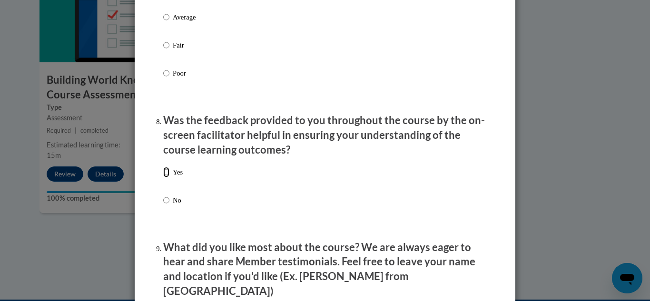
click at [164, 177] on input "Yes" at bounding box center [166, 172] width 6 height 10
radio input "true"
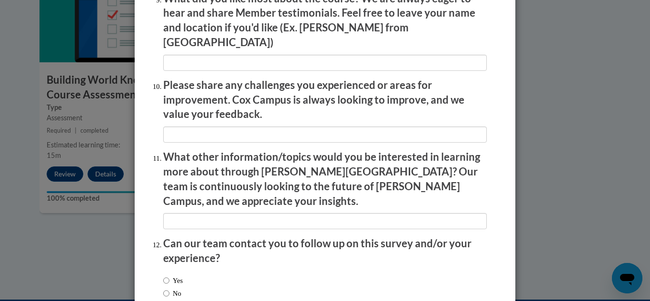
scroll to position [1676, 0]
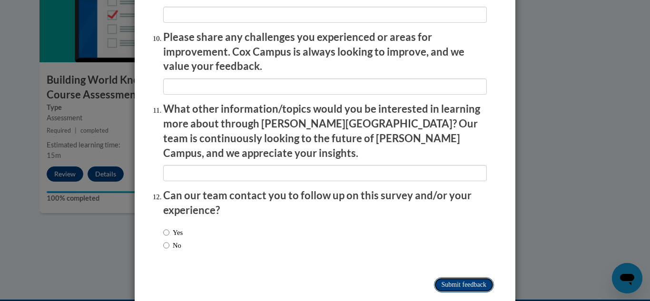
click at [452, 277] on input "Submit feedback" at bounding box center [464, 284] width 60 height 15
